Goal: Download file/media

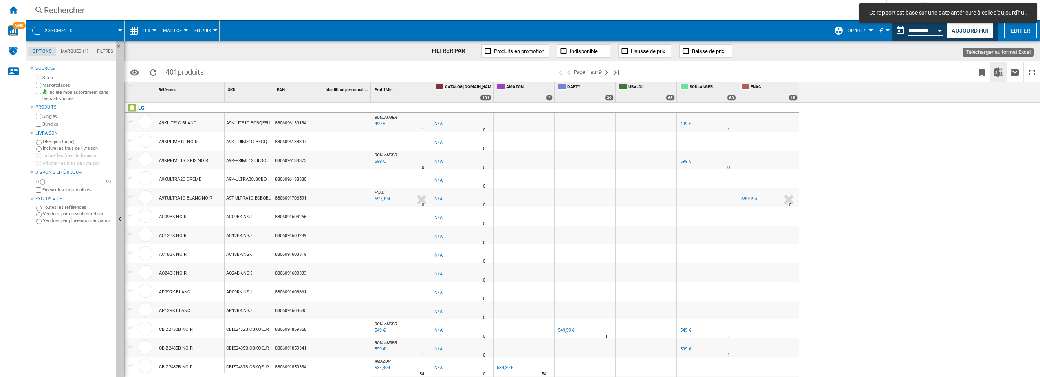
click at [1000, 71] on img "Télécharger au format Excel" at bounding box center [998, 72] width 10 height 10
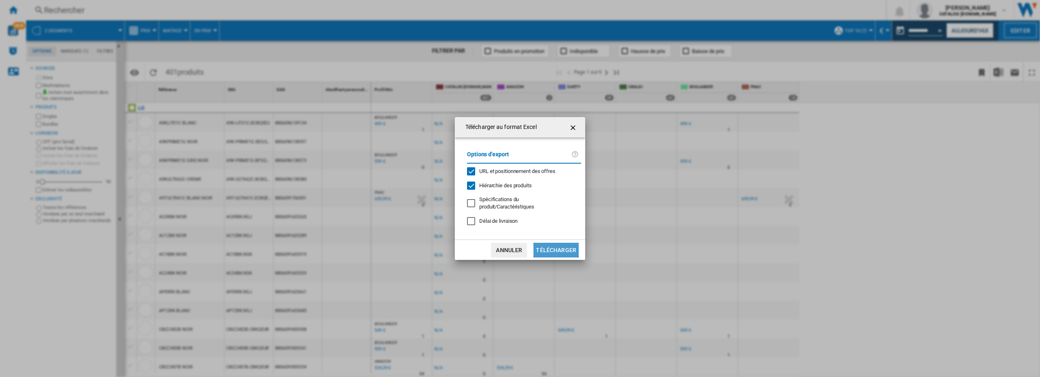
click at [553, 249] on button "Télécharger" at bounding box center [555, 249] width 45 height 15
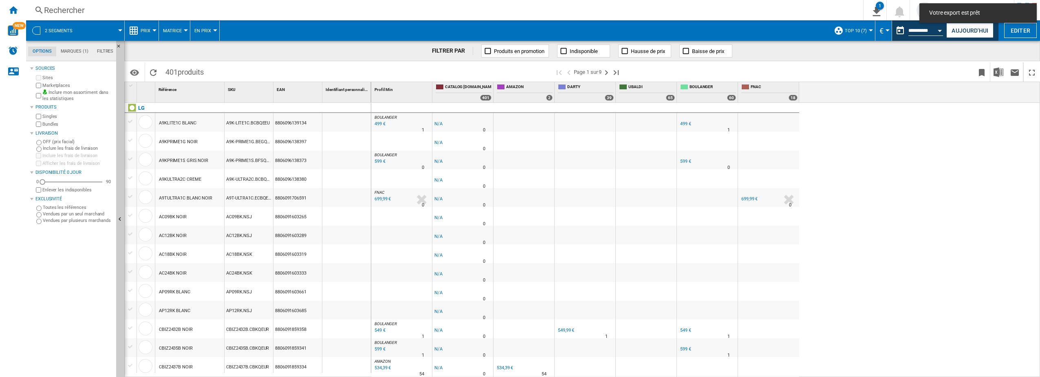
click at [877, 290] on div "BOULANGER : -1.0 % 499 € % N/A 1 BOULANGER : -1.0 % -1 € % N/A" at bounding box center [705, 240] width 669 height 274
click at [886, 15] on button "1" at bounding box center [874, 10] width 23 height 20
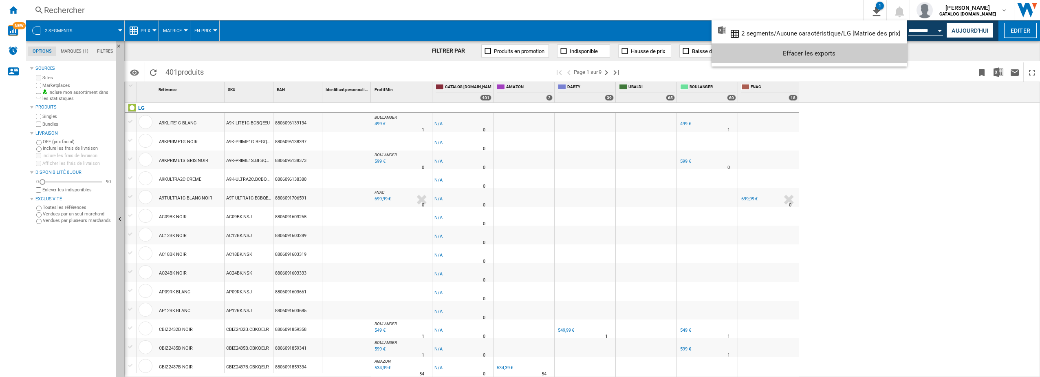
click at [813, 183] on md-backdrop at bounding box center [520, 188] width 1040 height 377
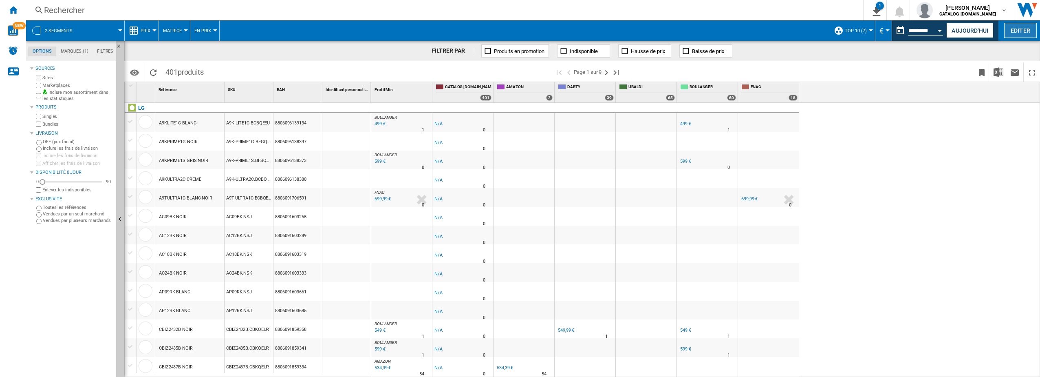
click at [1016, 25] on button "Editer" at bounding box center [1020, 30] width 33 height 15
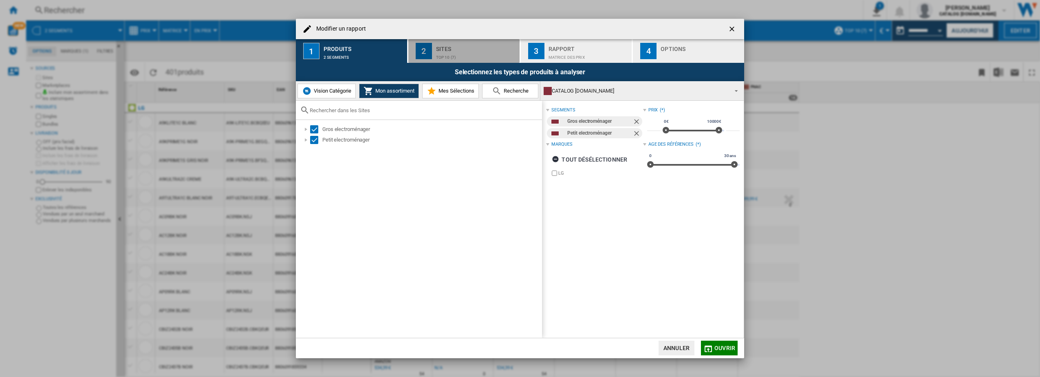
click at [450, 53] on div "Top 10 (7)" at bounding box center [476, 55] width 80 height 9
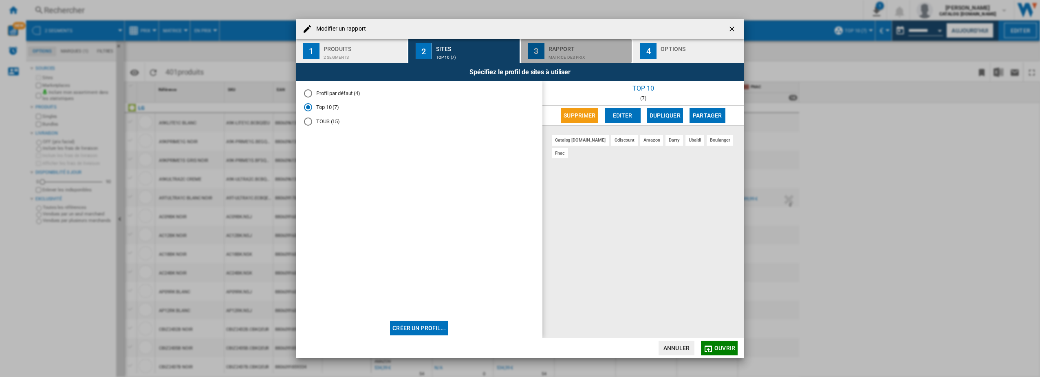
click at [571, 46] on div "Rapport" at bounding box center [588, 46] width 80 height 9
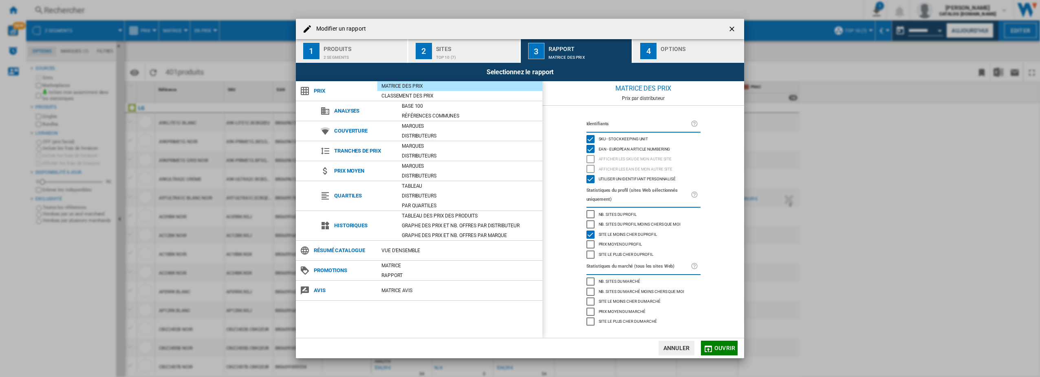
click at [693, 47] on div "Options" at bounding box center [701, 46] width 80 height 9
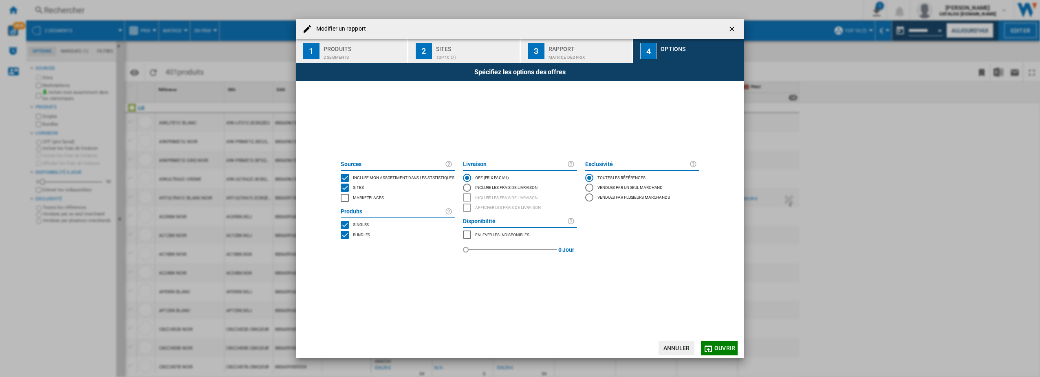
drag, startPoint x: 713, startPoint y: 349, endPoint x: 720, endPoint y: 348, distance: 7.0
click at [717, 348] on button "Ouvrir" at bounding box center [719, 347] width 37 height 15
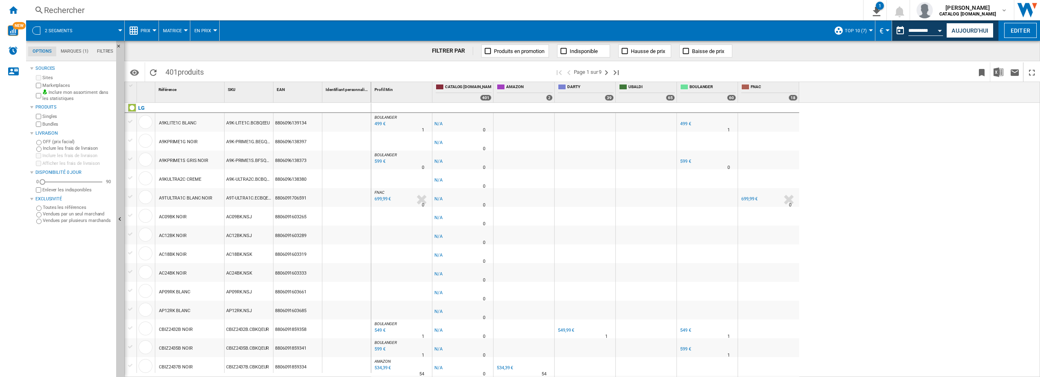
click at [866, 248] on div "BOULANGER : -1.0 % 499 € % N/A 1 BOULANGER : -1.0 % -1 € % N/A" at bounding box center [705, 240] width 669 height 274
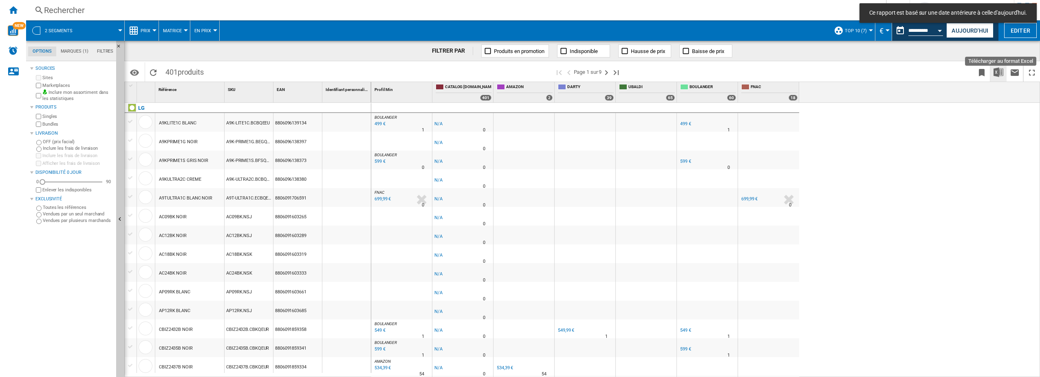
click at [997, 76] on img "Télécharger au format Excel" at bounding box center [998, 72] width 10 height 10
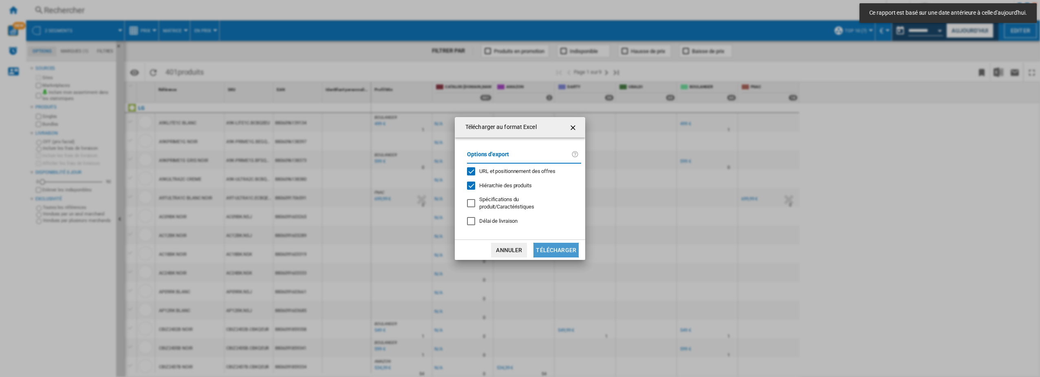
drag, startPoint x: 560, startPoint y: 251, endPoint x: 564, endPoint y: 275, distance: 25.2
click at [559, 252] on button "Télécharger" at bounding box center [555, 249] width 45 height 15
